Goal: Transaction & Acquisition: Subscribe to service/newsletter

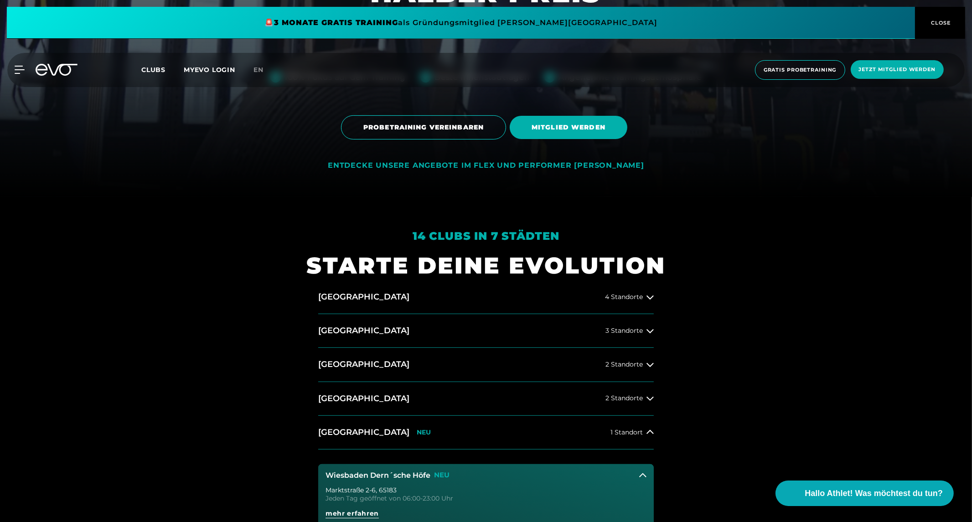
scroll to position [456, 0]
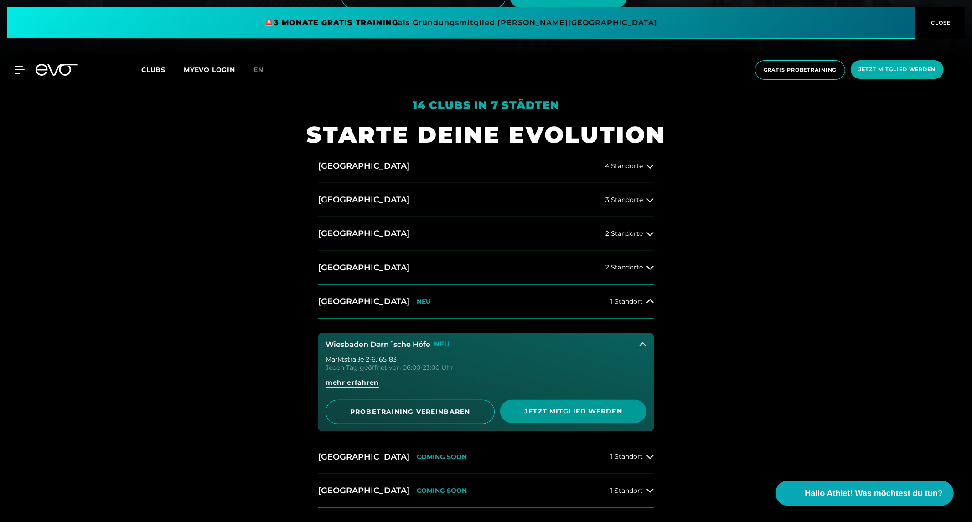
click at [555, 406] on span "Jetzt Mitglied werden" at bounding box center [573, 411] width 146 height 23
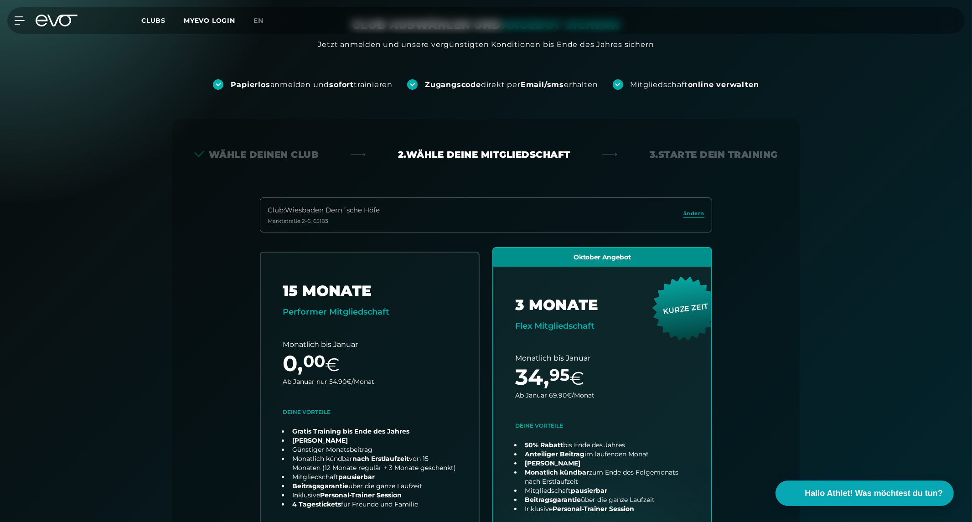
scroll to position [201, 0]
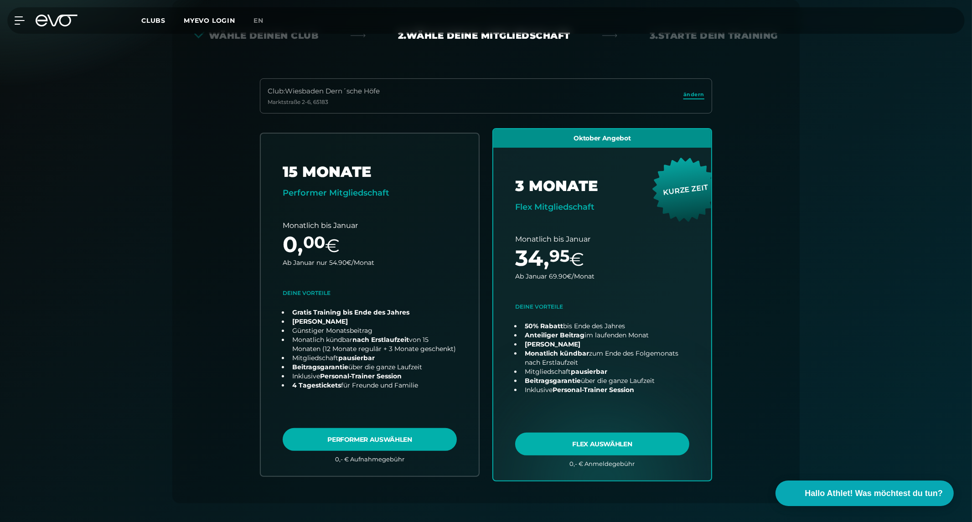
click at [692, 98] on span "ändern" at bounding box center [693, 95] width 21 height 8
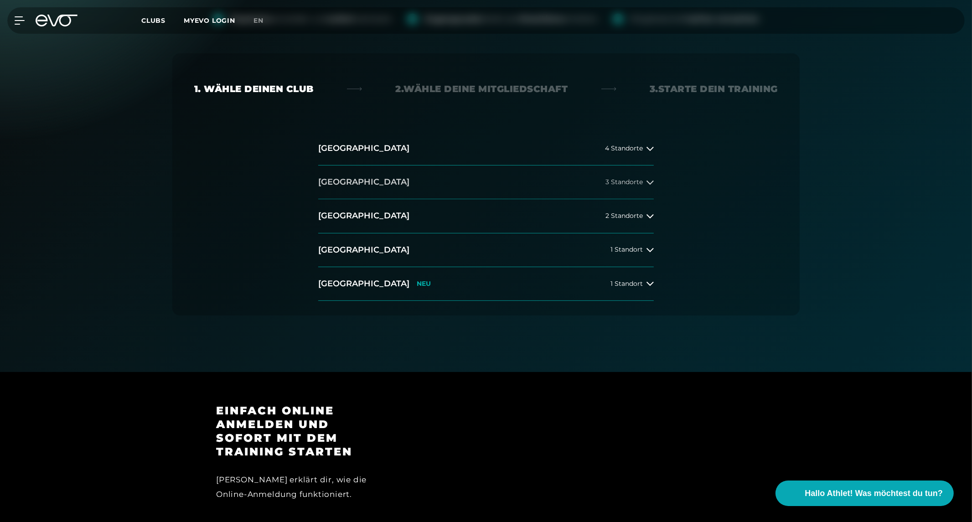
scroll to position [49, 0]
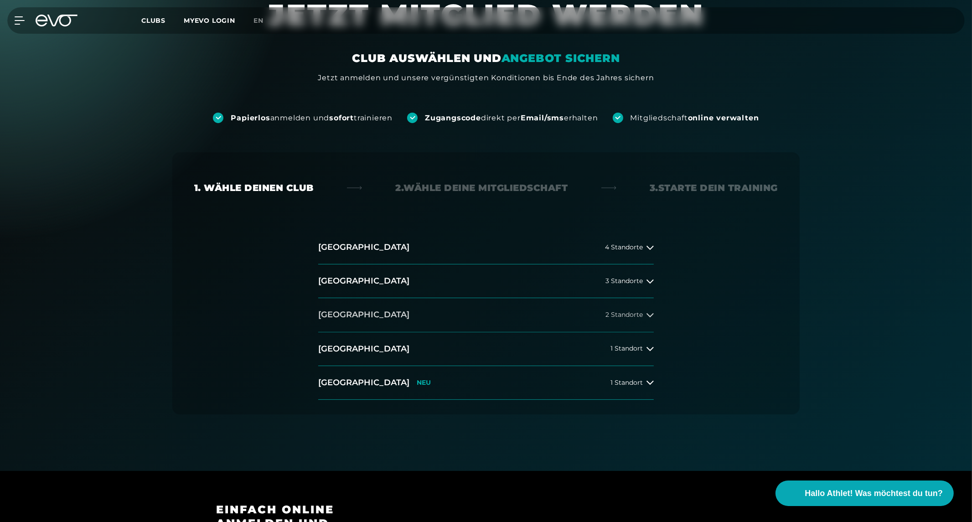
click at [341, 317] on h2 "[GEOGRAPHIC_DATA]" at bounding box center [363, 314] width 91 height 11
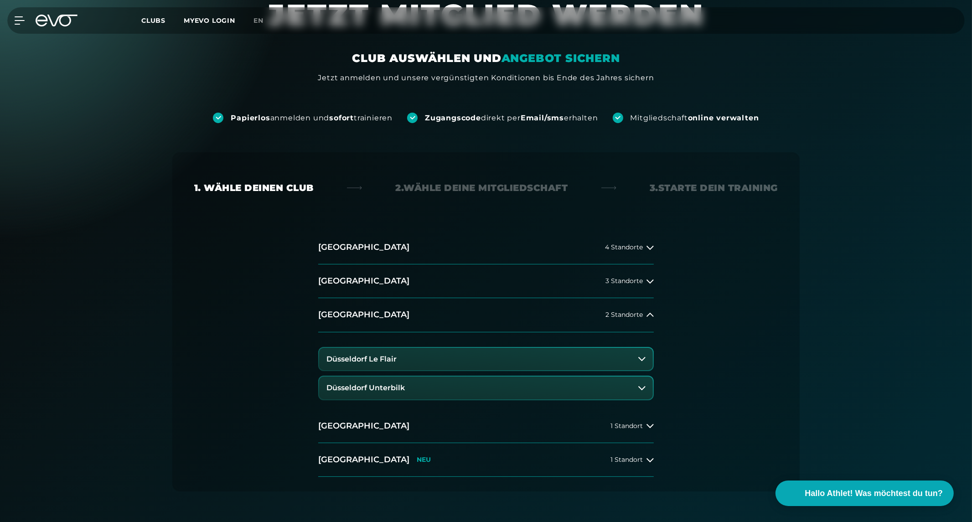
click at [374, 356] on h3 "Düsseldorf Le Flair" at bounding box center [361, 359] width 70 height 8
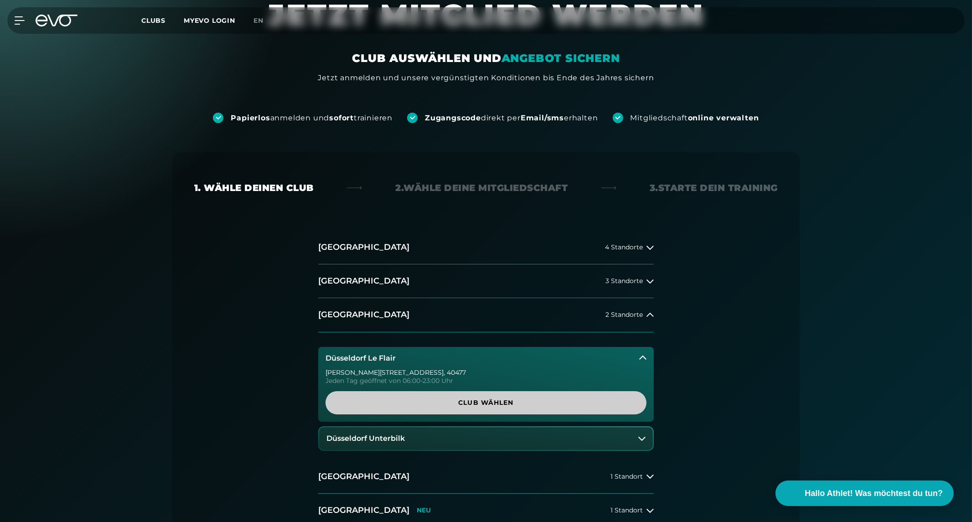
click at [496, 407] on span "Club wählen" at bounding box center [485, 403] width 277 height 10
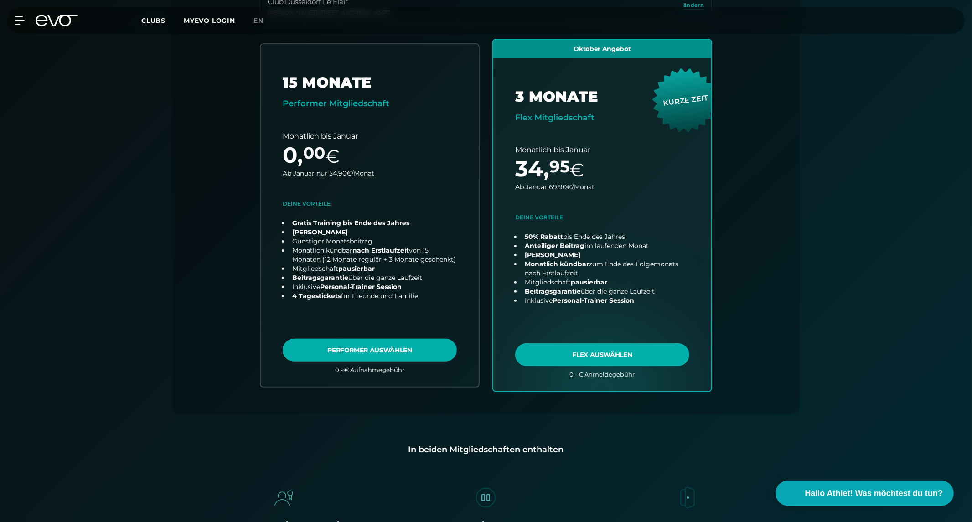
scroll to position [454, 0]
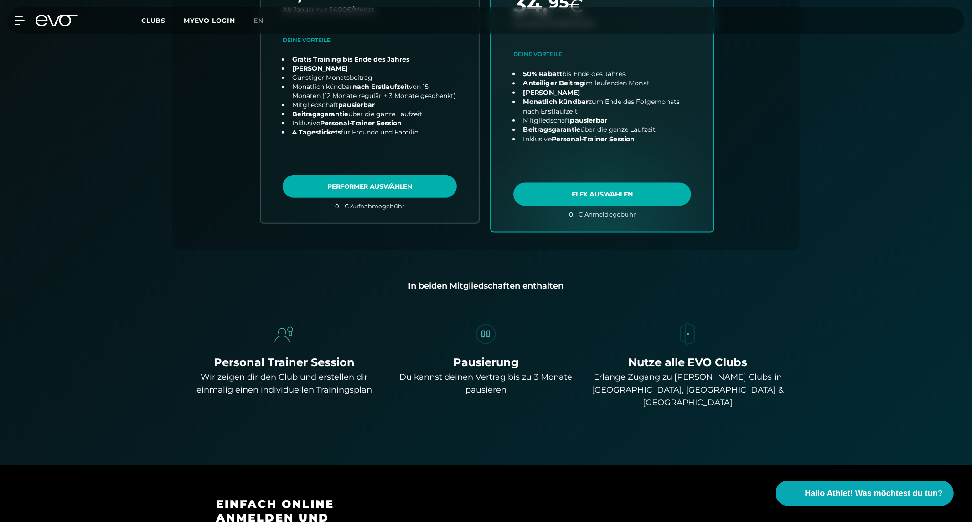
click at [578, 191] on link "choose plan" at bounding box center [602, 51] width 222 height 359
click at [580, 192] on link "choose plan" at bounding box center [602, 51] width 222 height 359
